Goal: Task Accomplishment & Management: Manage account settings

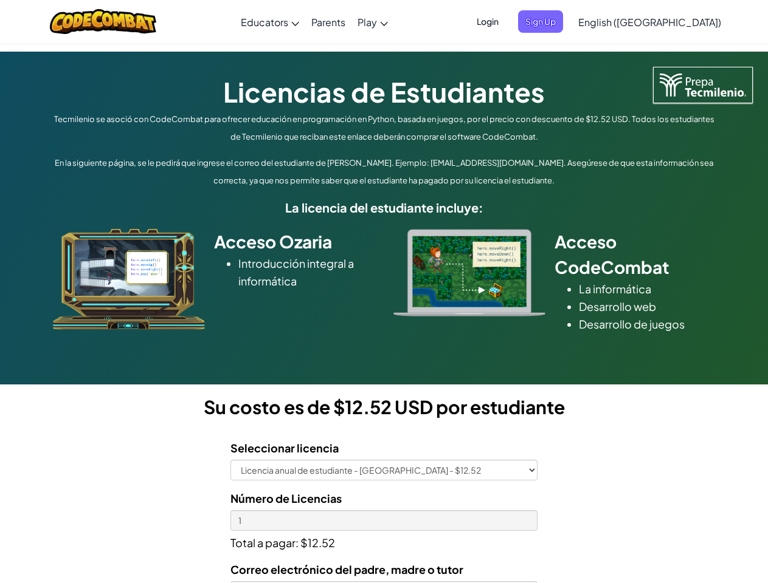
click at [384, 292] on div at bounding box center [469, 273] width 170 height 88
click at [506, 21] on span "Login" at bounding box center [487, 21] width 36 height 22
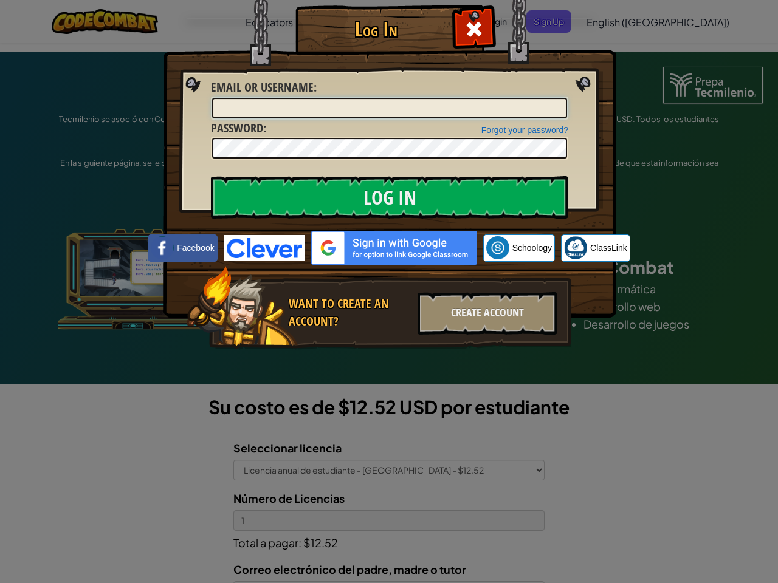
click at [560, 98] on input "Email or Username :" at bounding box center [389, 108] width 355 height 21
click at [614, 21] on div "Log In Unknown Error Email or Username : Forgot your password? Password : Log I…" at bounding box center [389, 291] width 778 height 583
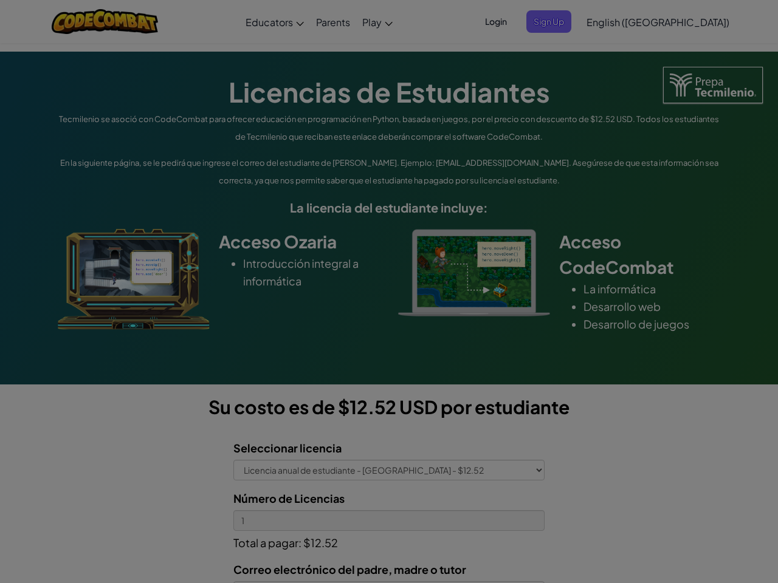
click at [614, 21] on div "Log In Unknown Error Email or Username : Forgot your password? Password : Log I…" at bounding box center [389, 291] width 778 height 583
click at [679, 22] on div at bounding box center [389, 291] width 778 height 583
